Goal: Task Accomplishment & Management: Complete application form

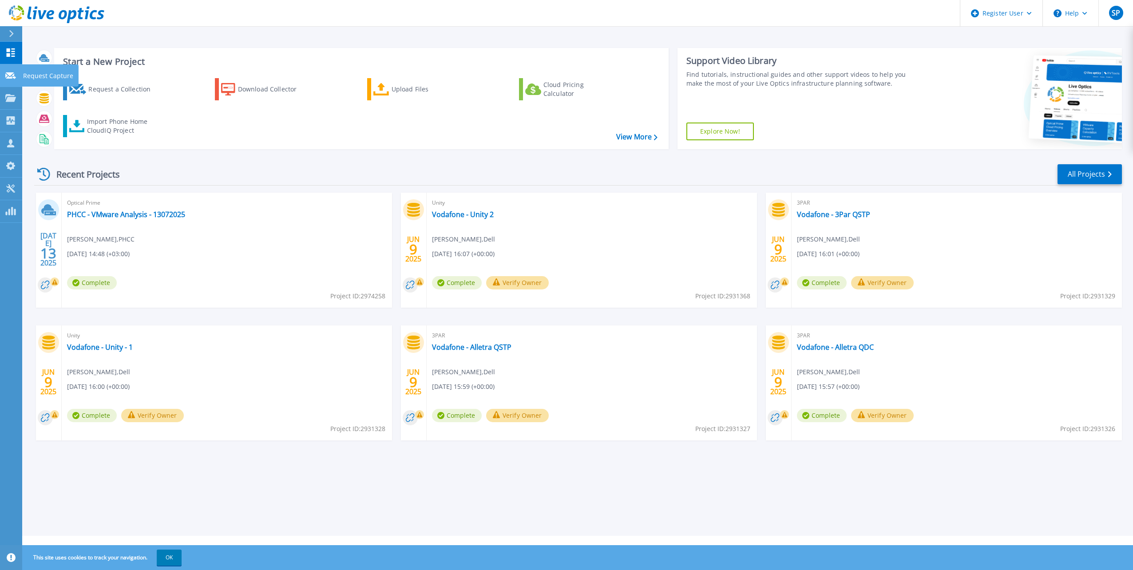
click at [33, 73] on p "Request Capture" at bounding box center [48, 75] width 50 height 23
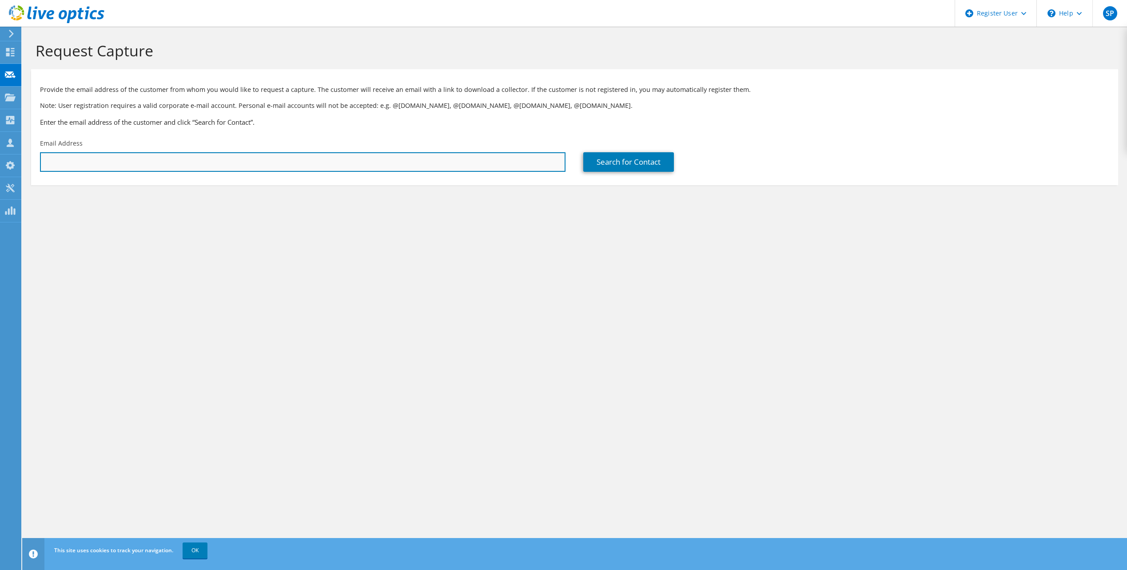
click at [69, 161] on input "text" at bounding box center [302, 162] width 525 height 20
paste input "m.mansour@moj.gov.qa"
type input "m.mansour@moj.gov.qa"
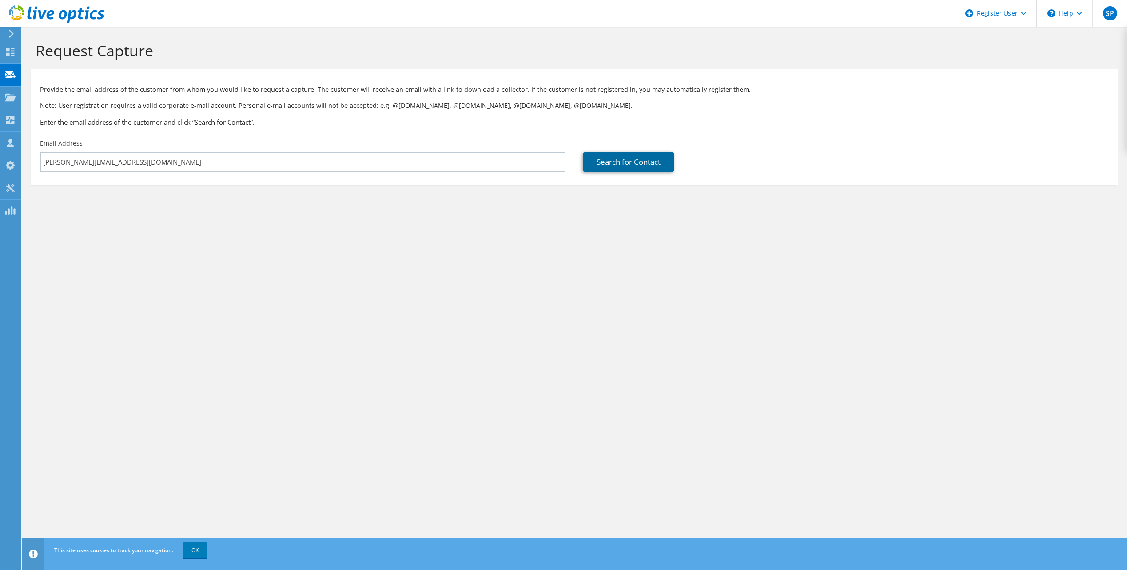
click at [606, 160] on link "Search for Contact" at bounding box center [628, 162] width 91 height 20
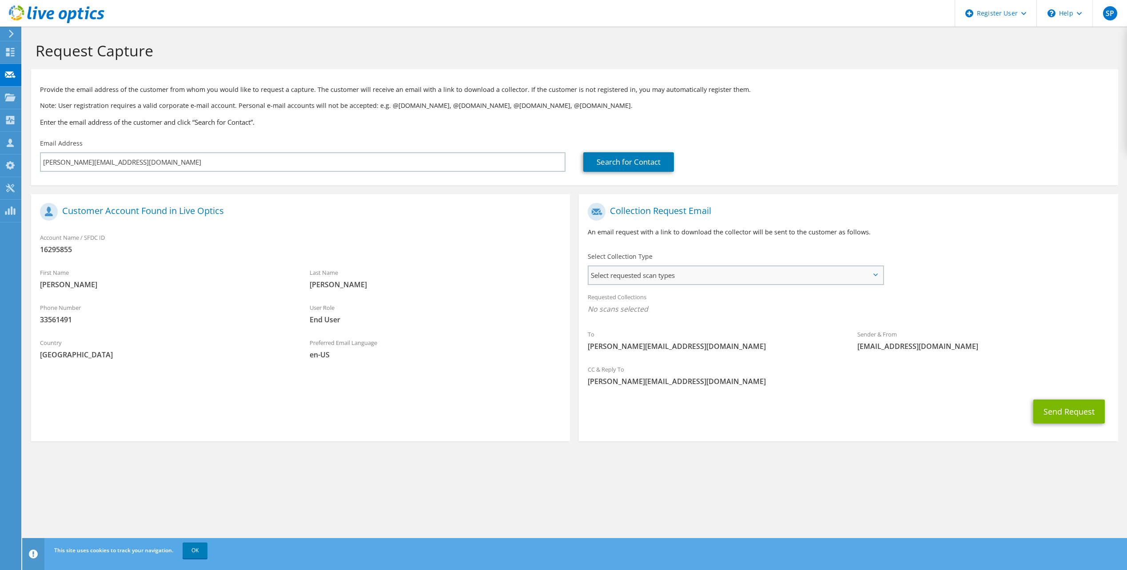
click at [877, 277] on span "Select requested scan types" at bounding box center [735, 275] width 294 height 18
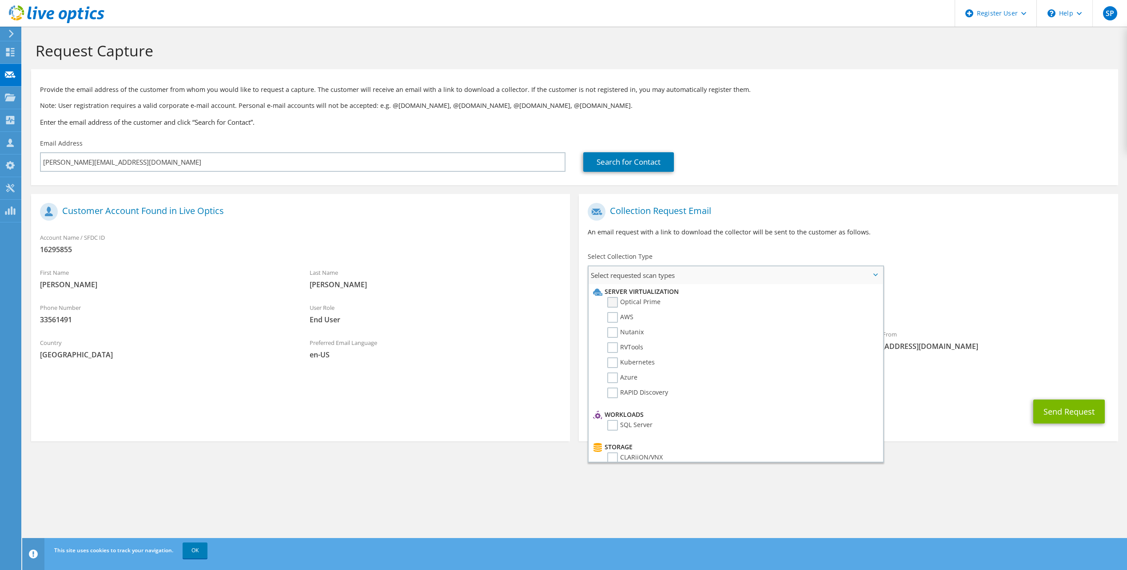
click at [616, 303] on label "Optical Prime" at bounding box center [633, 302] width 53 height 11
click at [0, 0] on input "Optical Prime" at bounding box center [0, 0] width 0 height 0
click at [615, 312] on label "PowerStore" at bounding box center [630, 310] width 47 height 11
click at [0, 0] on input "PowerStore" at bounding box center [0, 0] width 0 height 0
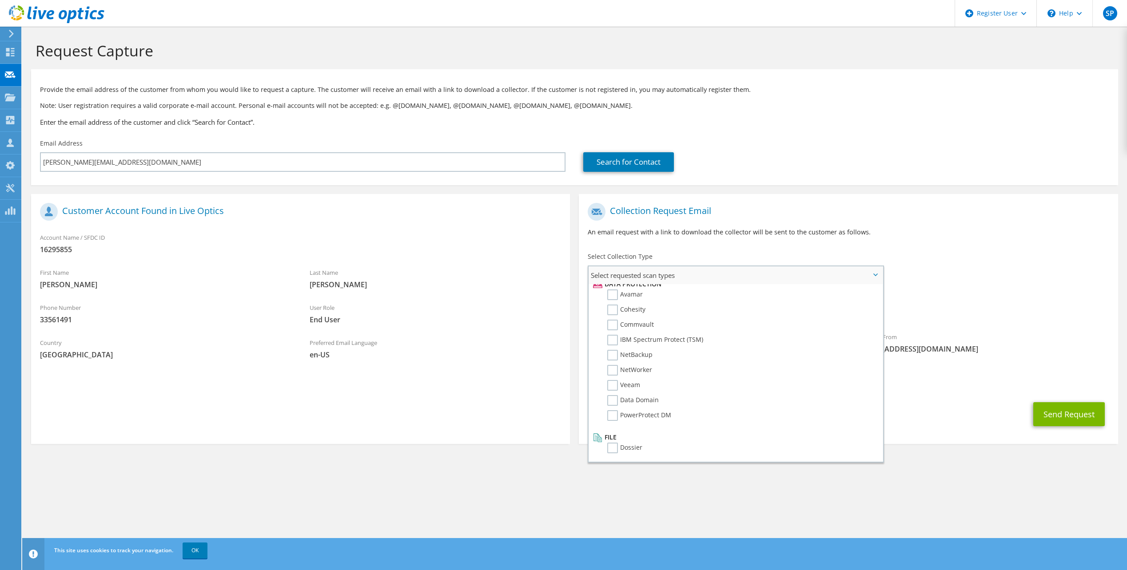
scroll to position [392, 0]
click at [975, 286] on div "To m.mansour@moj.gov.qa Sender & From liveoptics@liveoptics.com" at bounding box center [848, 281] width 539 height 164
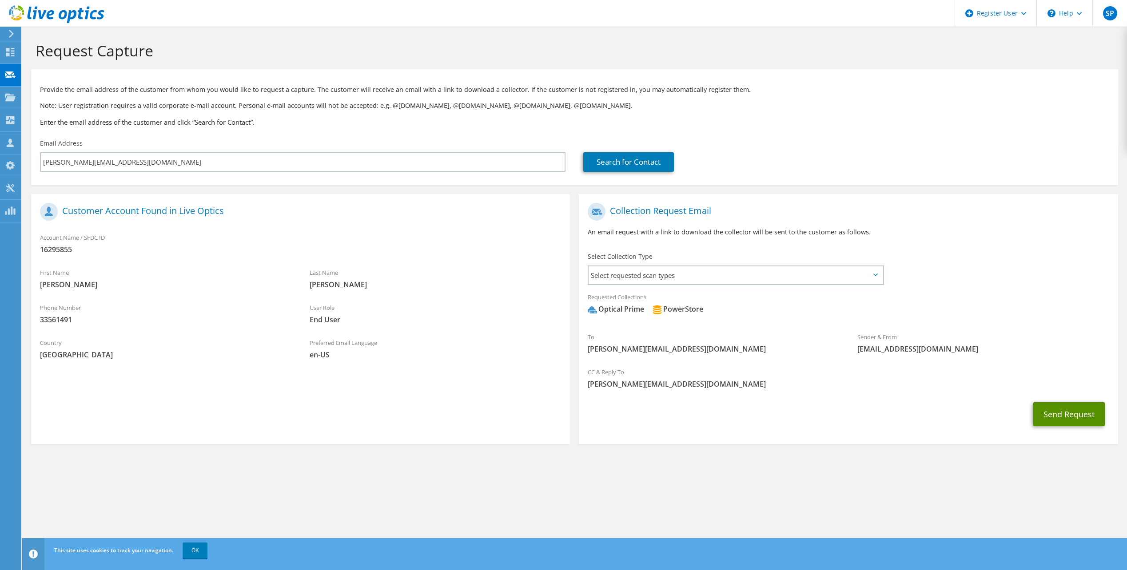
click at [1061, 410] on button "Send Request" at bounding box center [1069, 414] width 72 height 24
